Goal: Task Accomplishment & Management: Manage account settings

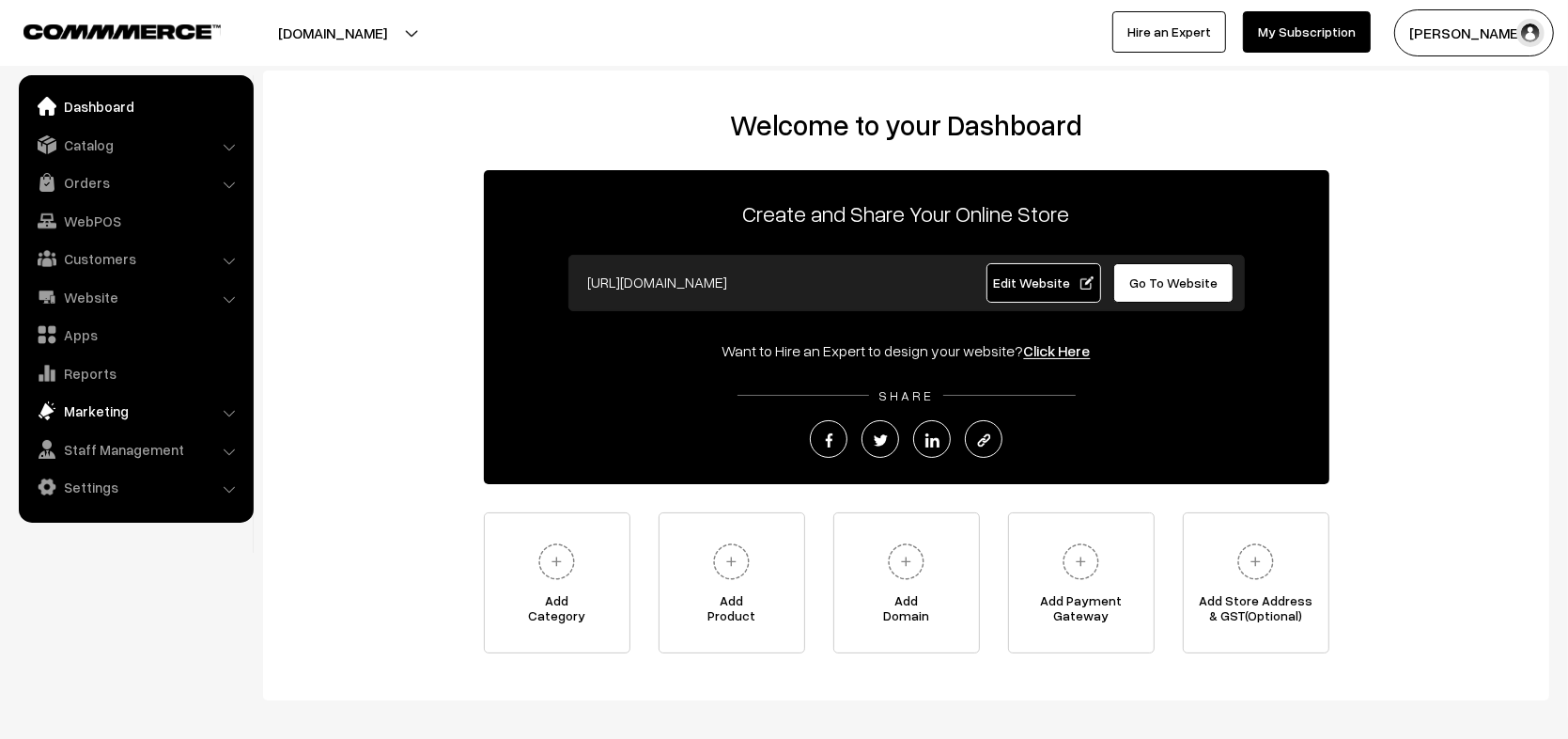
click at [115, 406] on link "Marketing" at bounding box center [135, 411] width 223 height 34
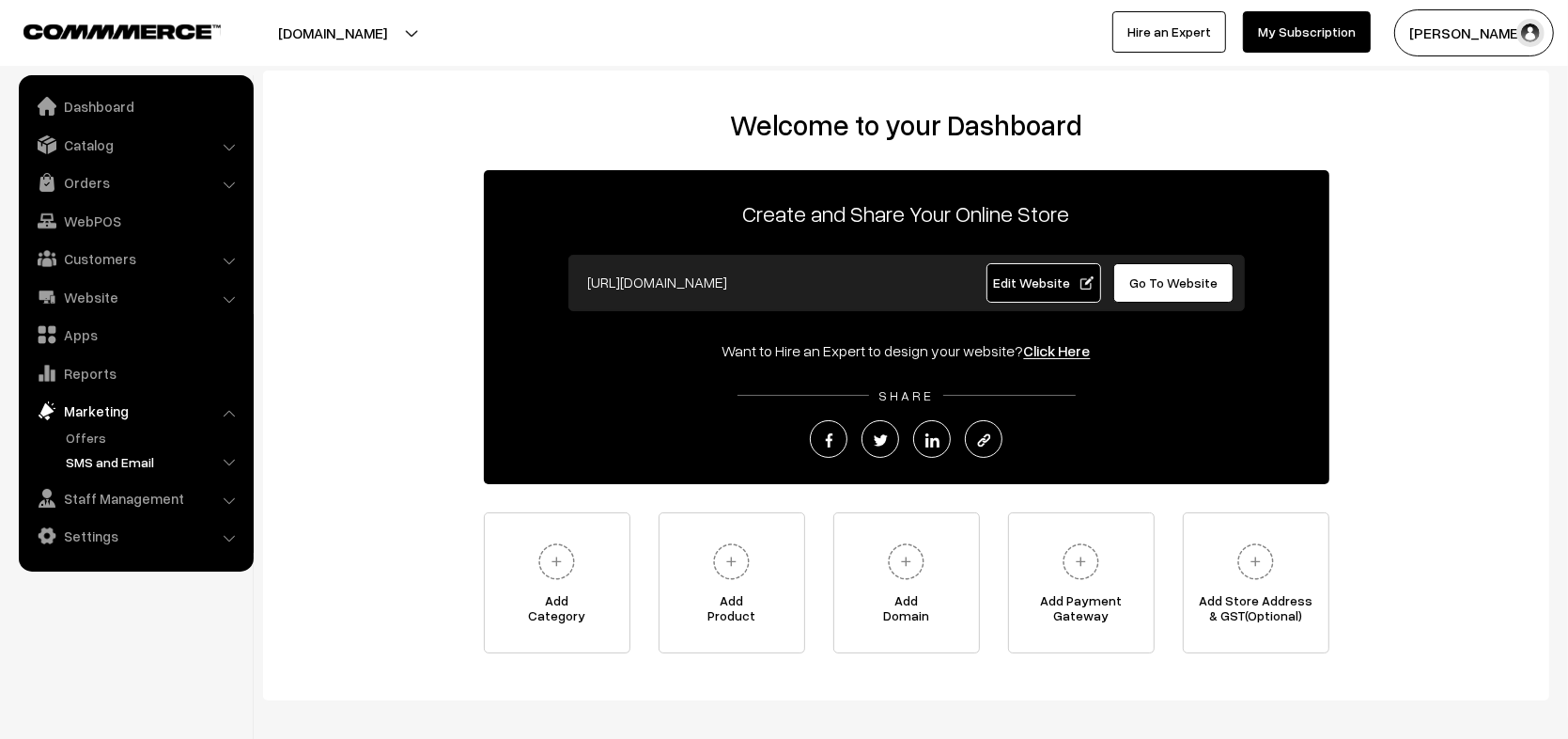
click at [141, 460] on link "SMS and Email" at bounding box center [154, 462] width 186 height 20
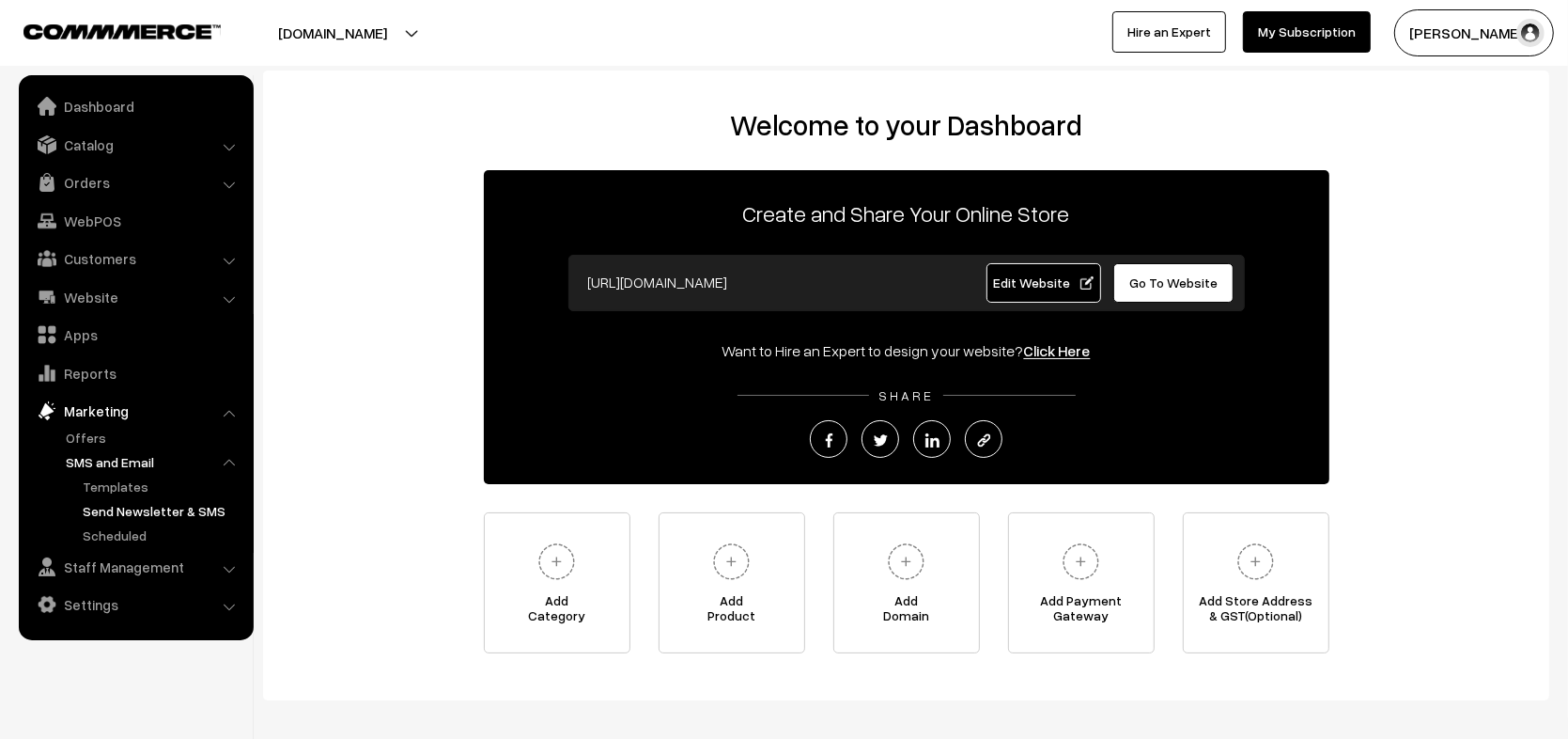
click at [180, 508] on link "Send Newsletter & SMS" at bounding box center [162, 511] width 169 height 20
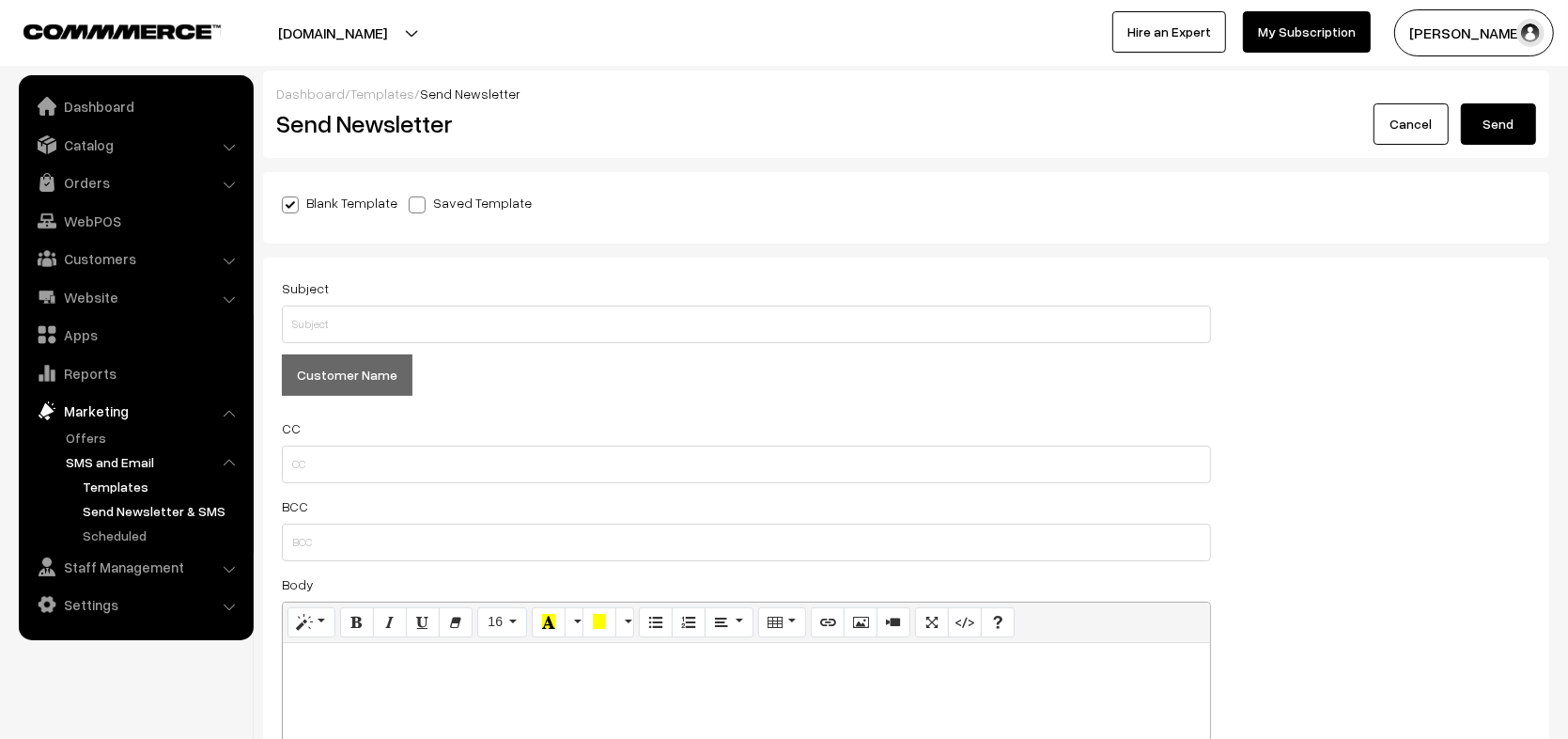
click at [100, 482] on link "Templates" at bounding box center [162, 486] width 169 height 20
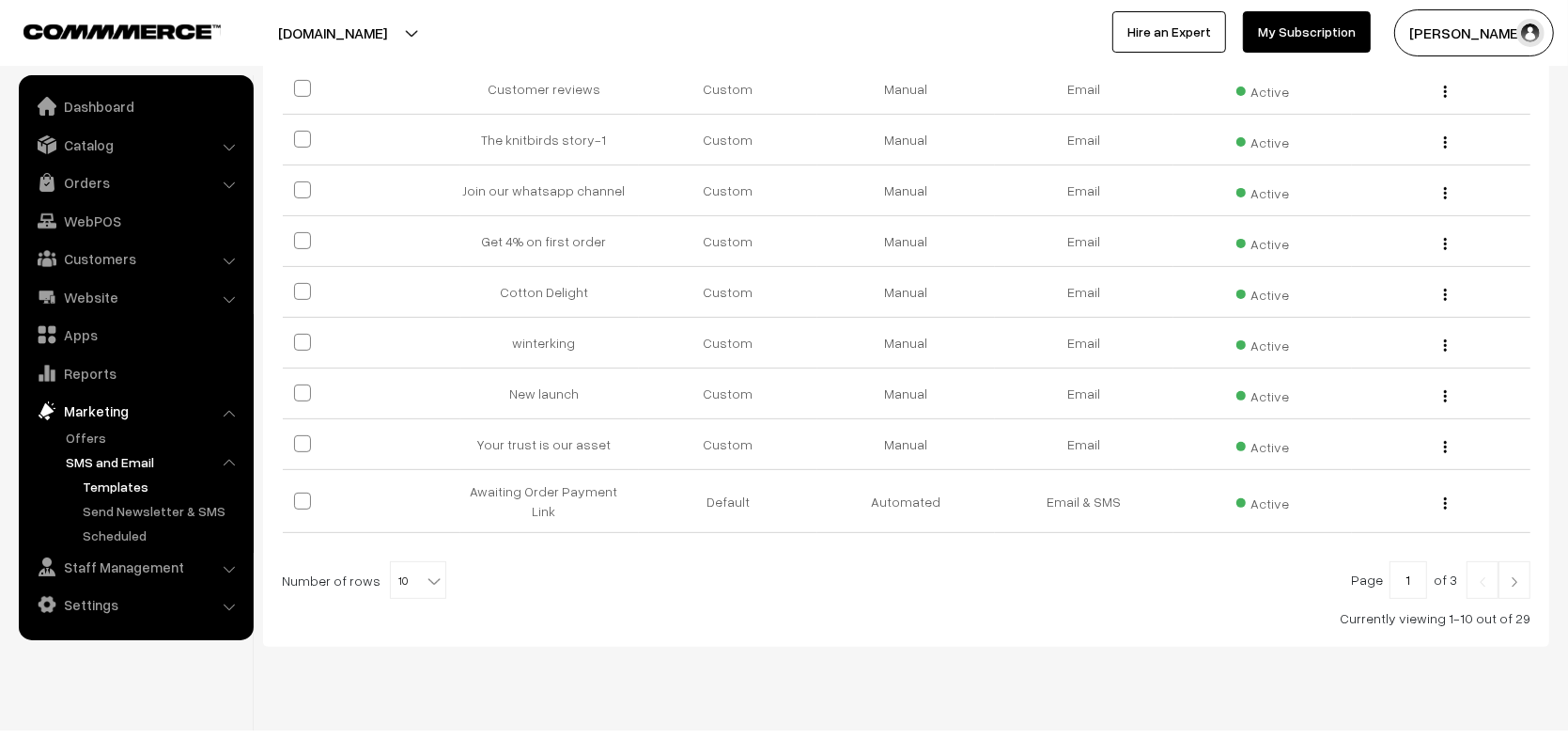
scroll to position [423, 0]
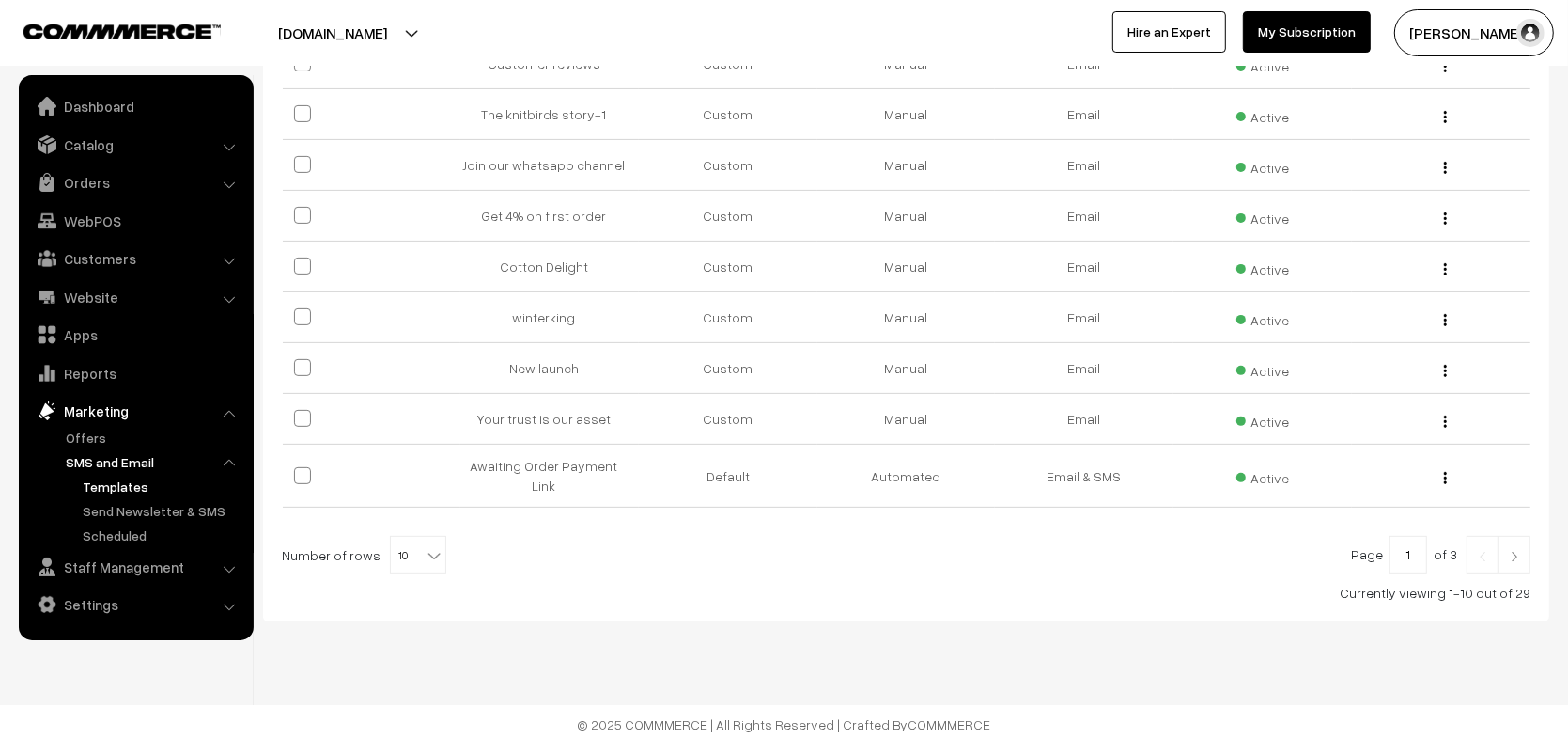
click at [1521, 552] on img at bounding box center [1514, 556] width 17 height 12
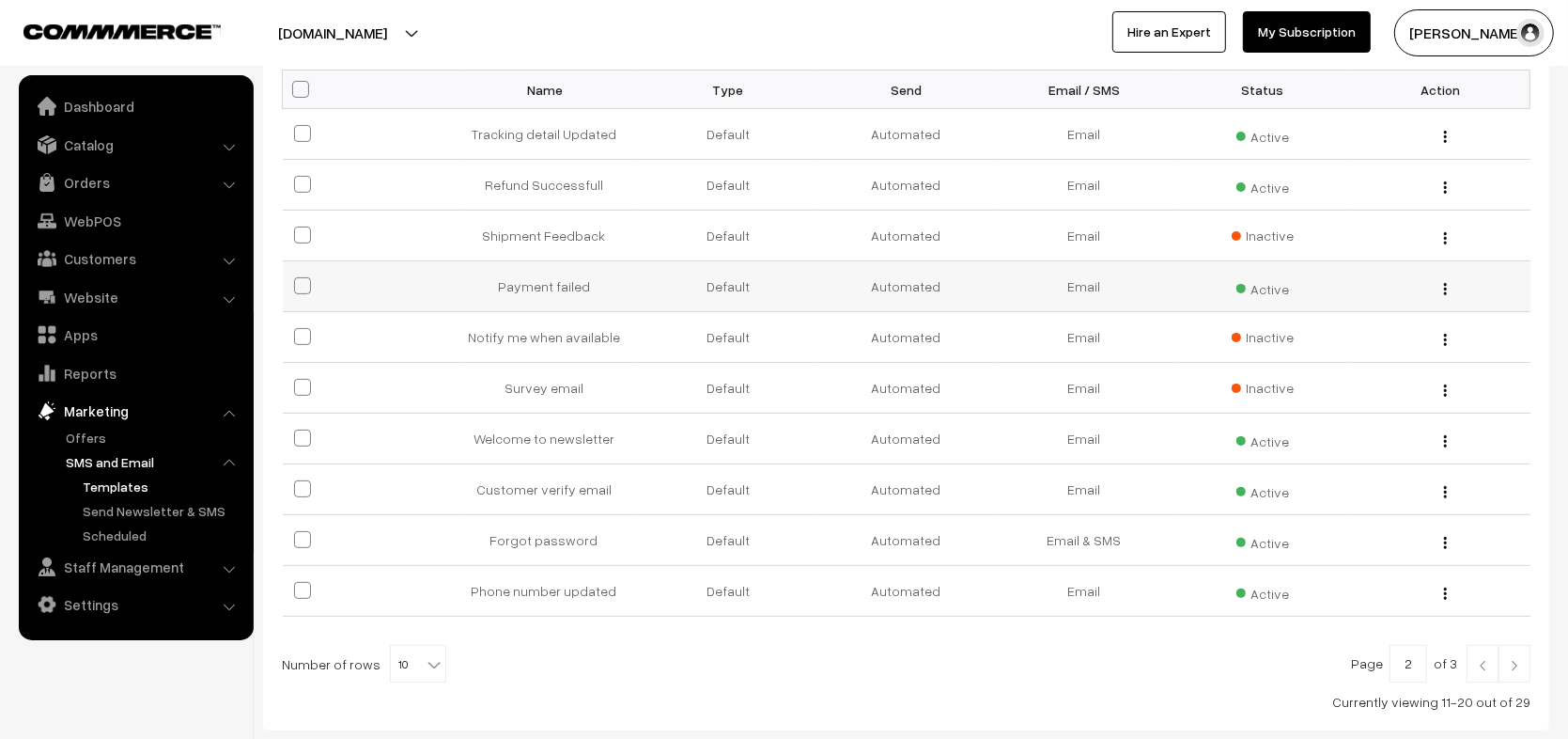
scroll to position [330, 0]
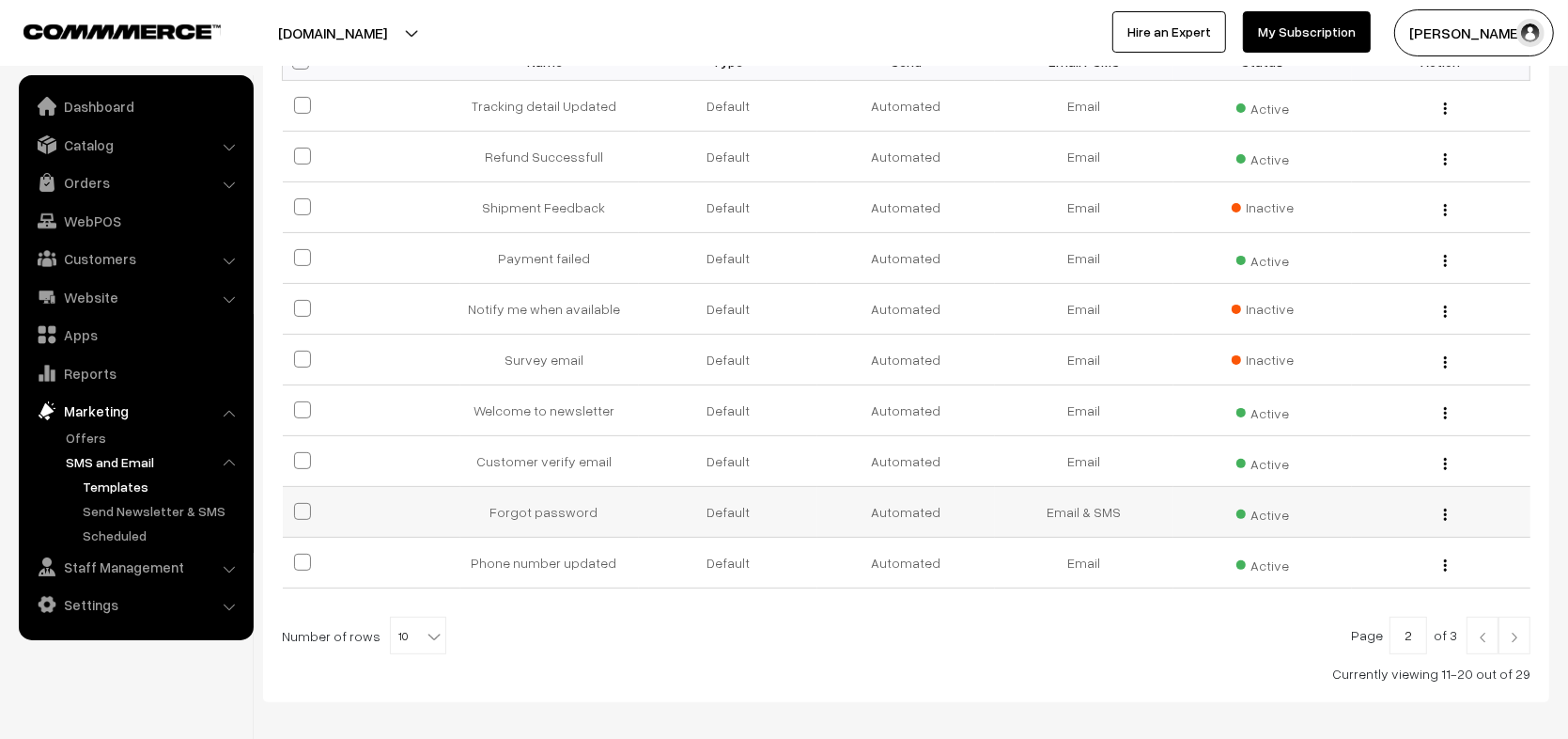
click at [1445, 520] on img "button" at bounding box center [1445, 514] width 3 height 13
click at [1410, 554] on link "Edit" at bounding box center [1363, 541] width 160 height 41
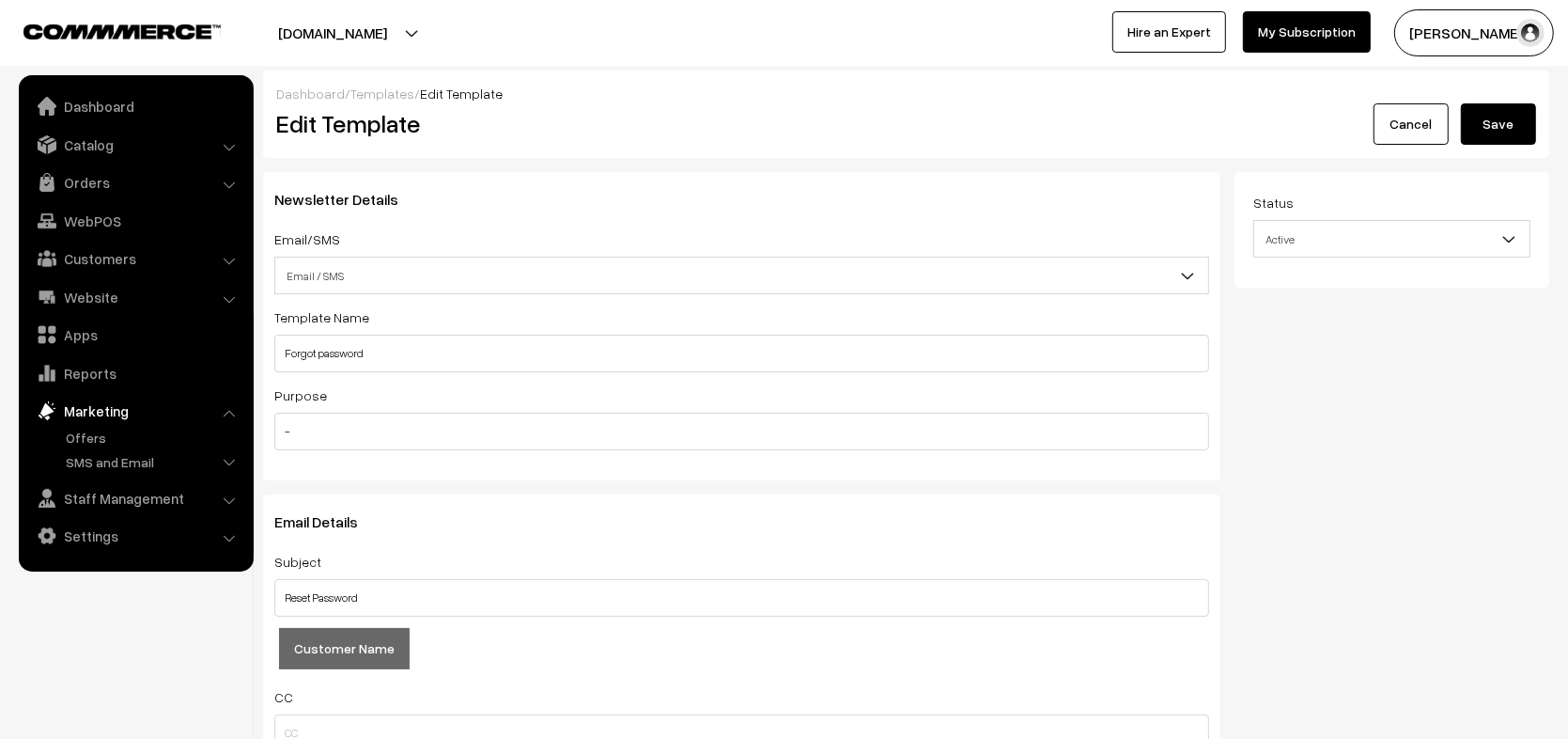
scroll to position [1043, 0]
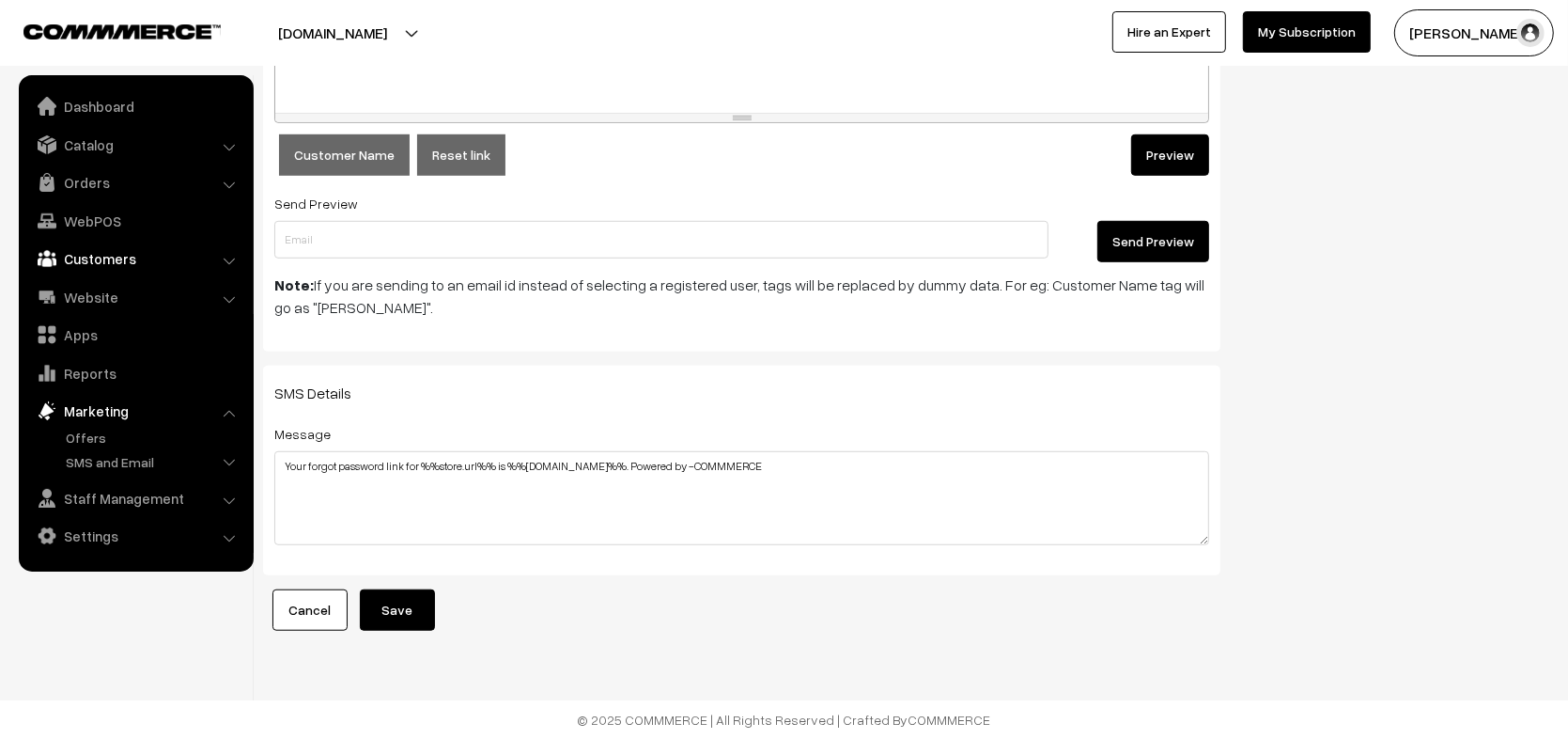
click at [101, 245] on link "Customers" at bounding box center [135, 259] width 223 height 34
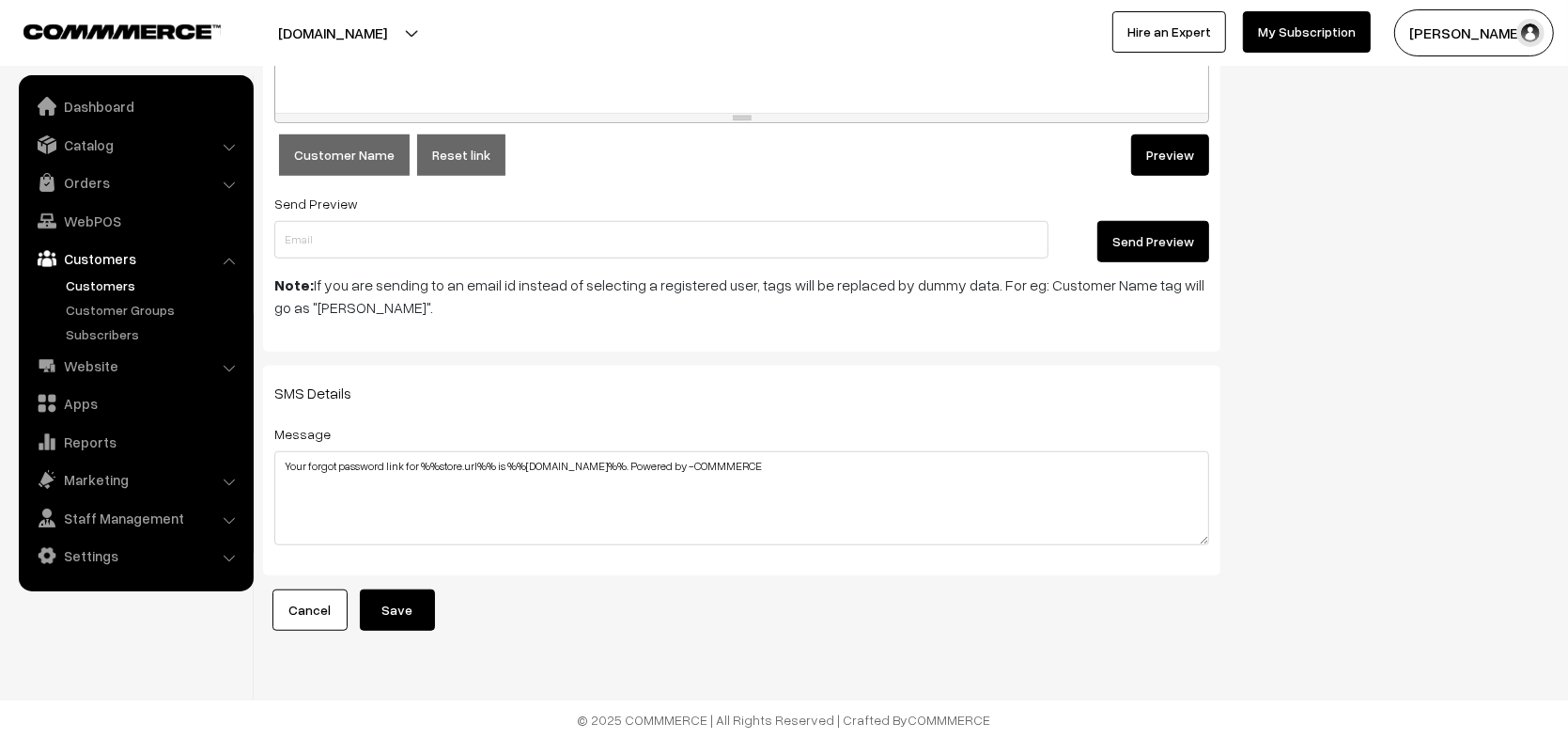
click at [112, 282] on link "Customers" at bounding box center [154, 285] width 186 height 20
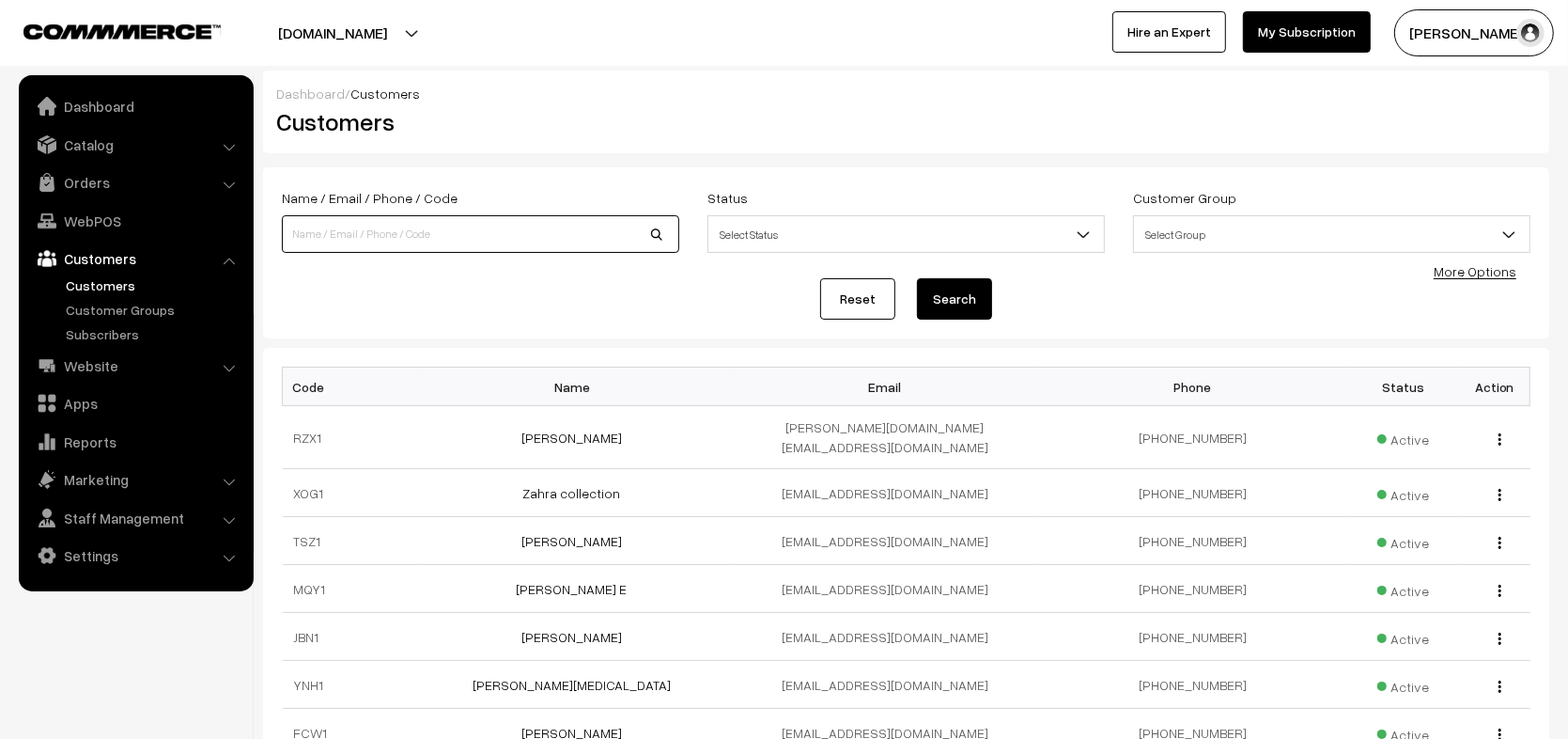
click at [596, 242] on input at bounding box center [480, 234] width 397 height 38
type input "9500829799"
click at [917, 278] on button "Search" at bounding box center [954, 299] width 75 height 41
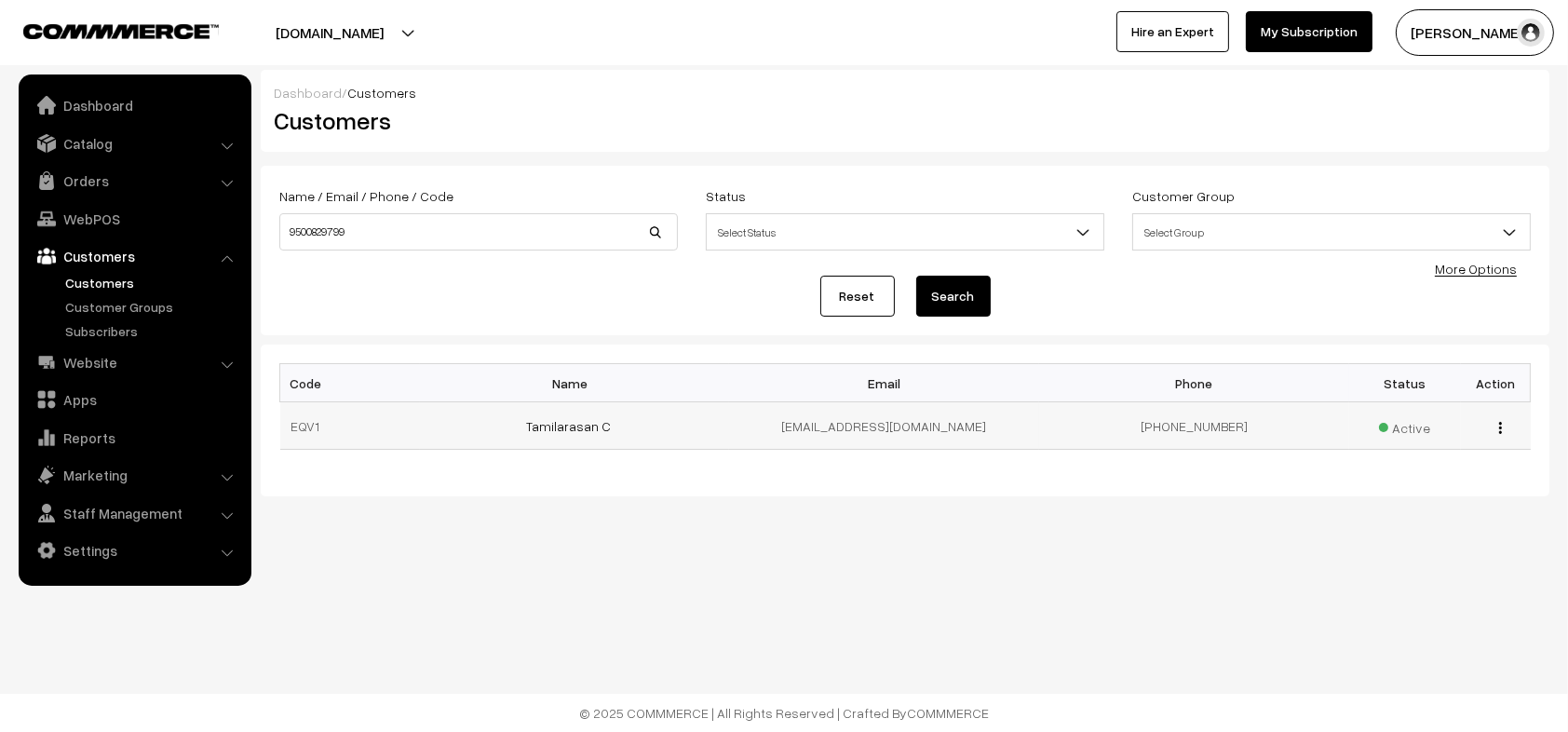
click at [828, 425] on td "[EMAIL_ADDRESS][DOMAIN_NAME]" at bounding box center [884, 425] width 310 height 47
drag, startPoint x: 1260, startPoint y: 430, endPoint x: 1172, endPoint y: 427, distance: 88.1
click at [1172, 427] on td "[PHONE_NUMBER]" at bounding box center [1194, 425] width 310 height 47
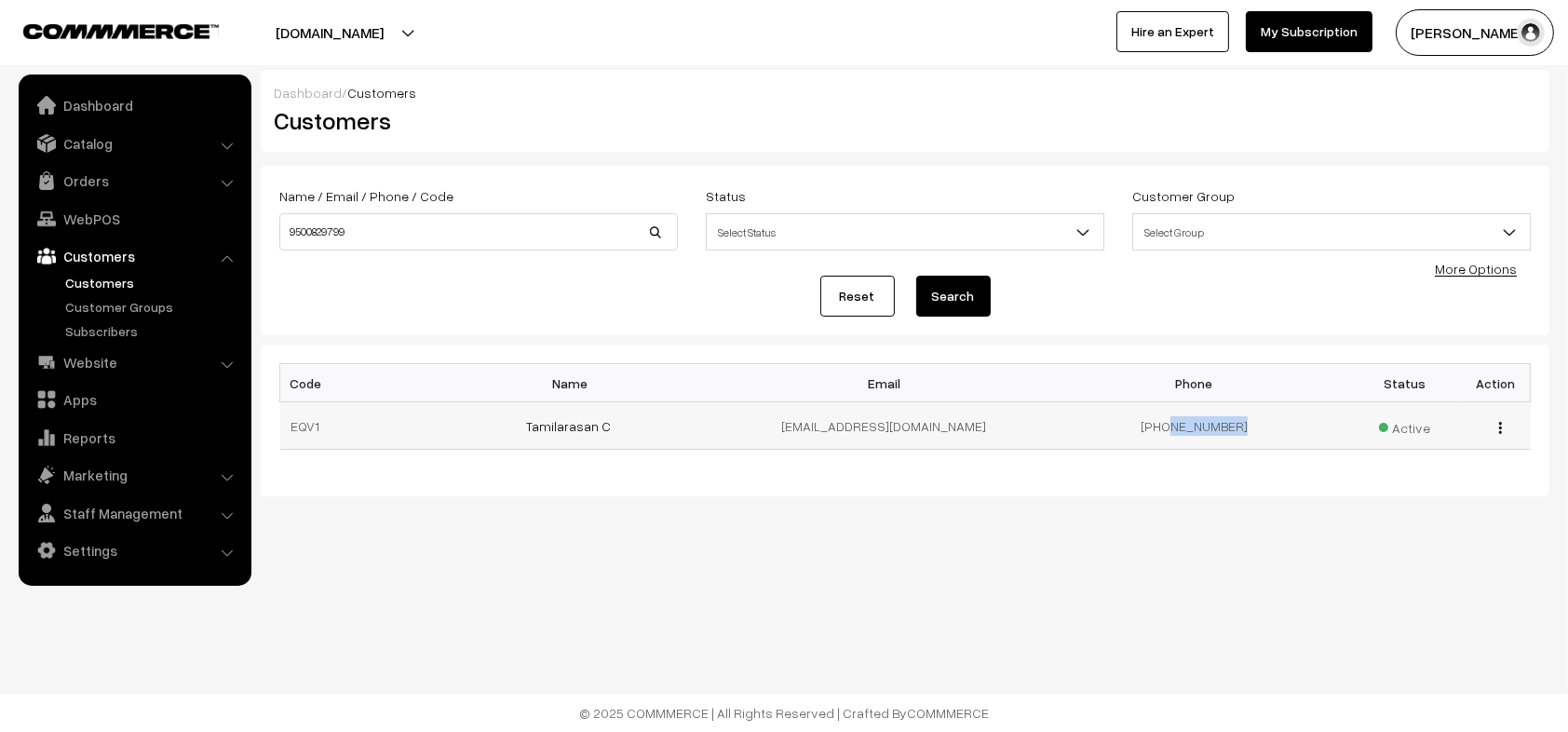
copy td "9500829799"
click at [335, 43] on button "[DOMAIN_NAME]" at bounding box center [330, 33] width 239 height 46
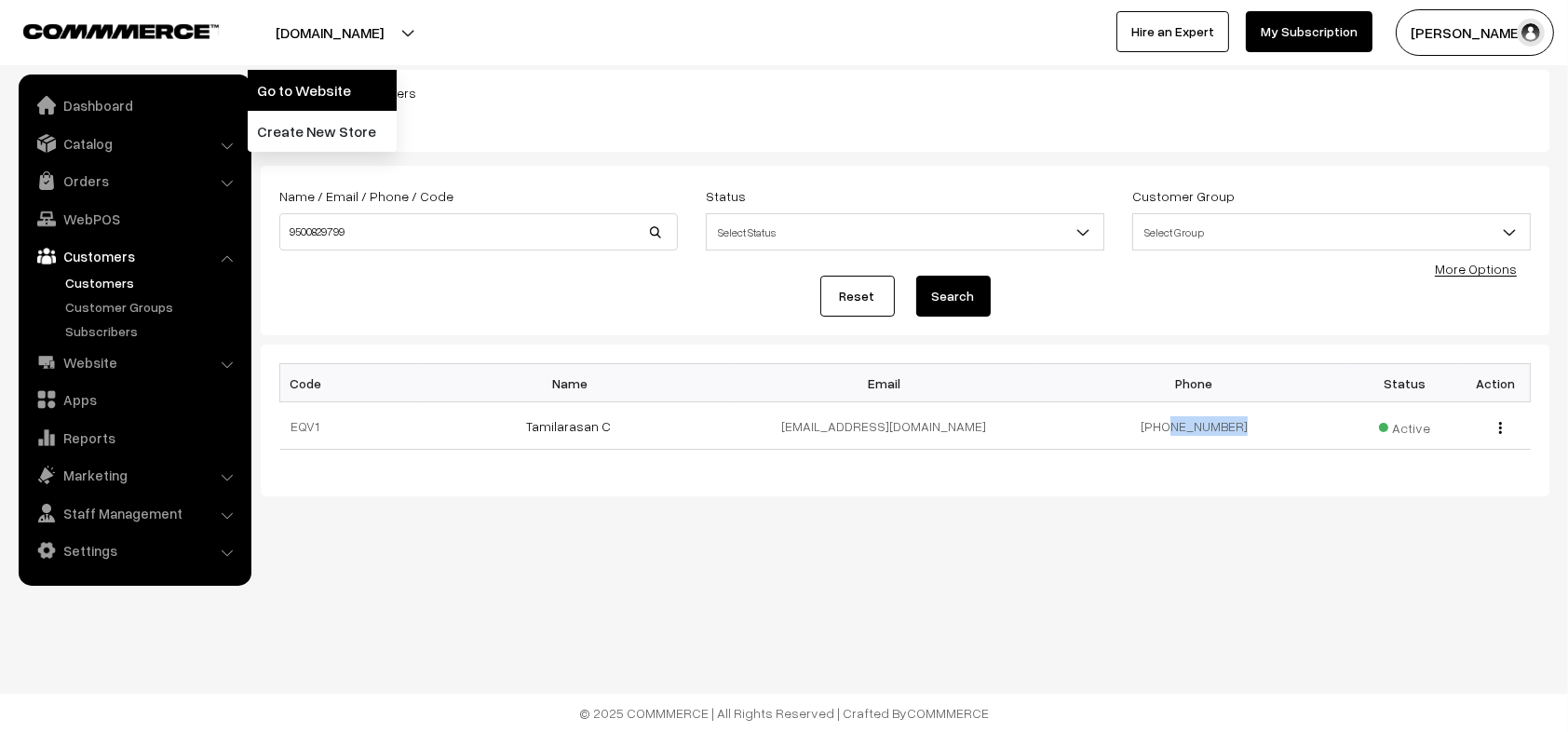
click at [338, 81] on link "Go to Website" at bounding box center [322, 90] width 149 height 41
